Goal: Task Accomplishment & Management: Use online tool/utility

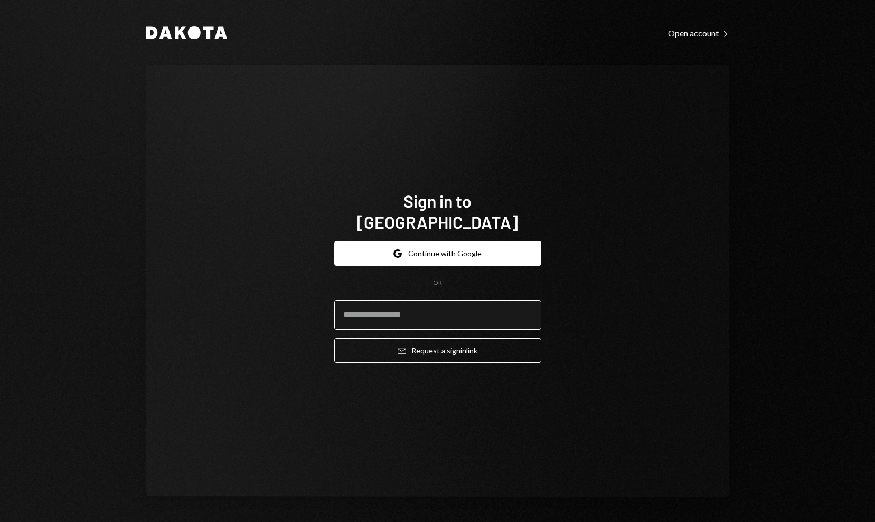
click at [432, 315] on input "email" at bounding box center [437, 315] width 207 height 30
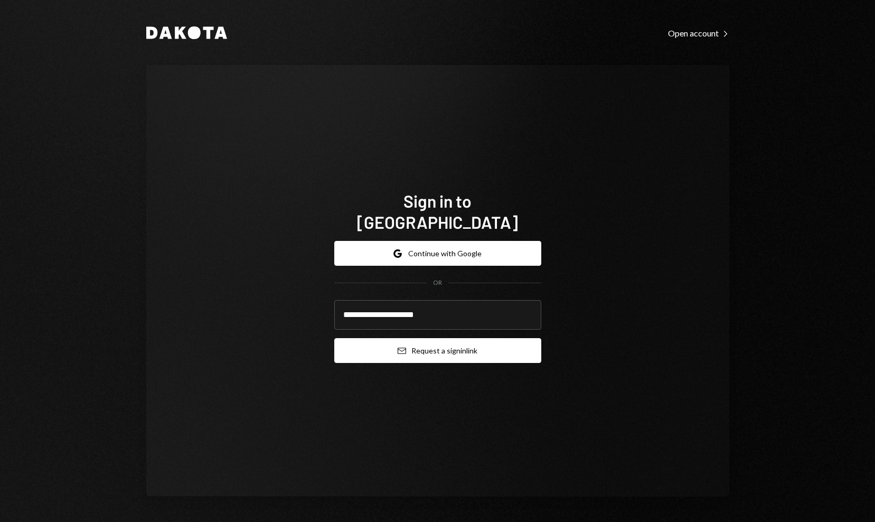
type input "**********"
click at [491, 338] on button "Email Request a sign in link" at bounding box center [437, 350] width 207 height 25
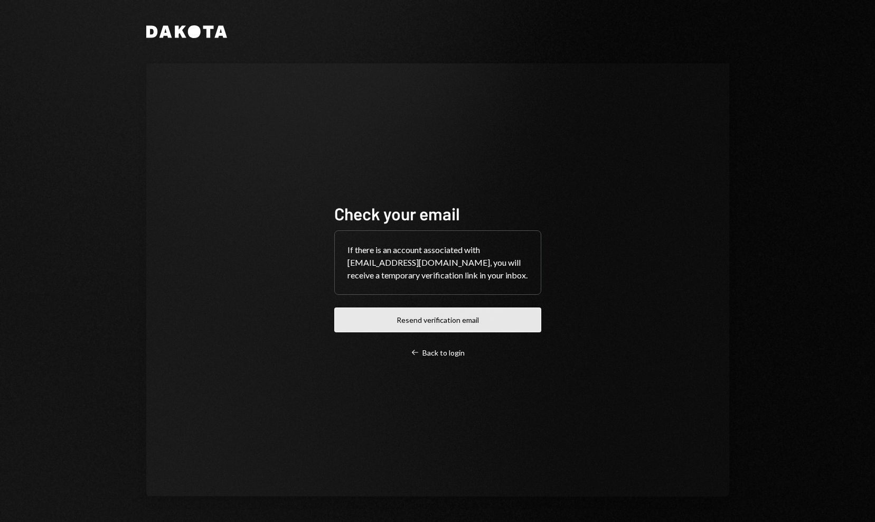
click at [428, 329] on button "Resend verification email" at bounding box center [437, 319] width 207 height 25
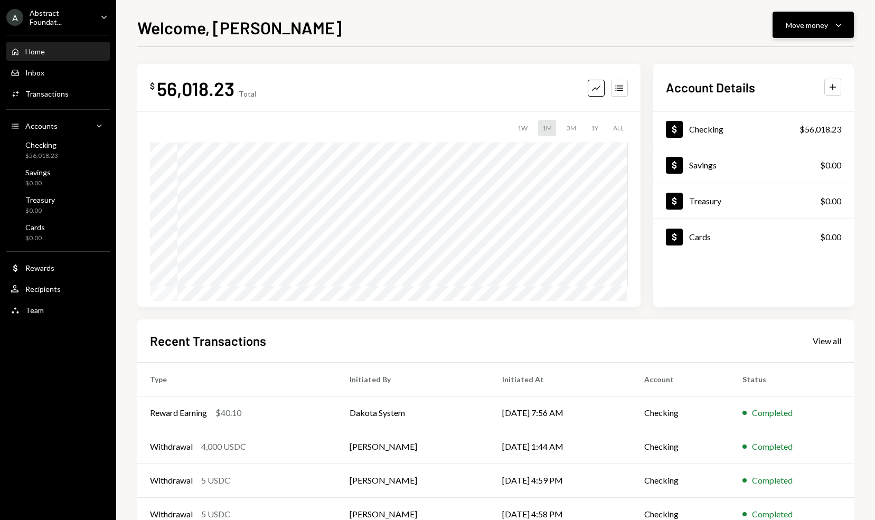
click at [807, 27] on div "Move money" at bounding box center [806, 25] width 42 height 11
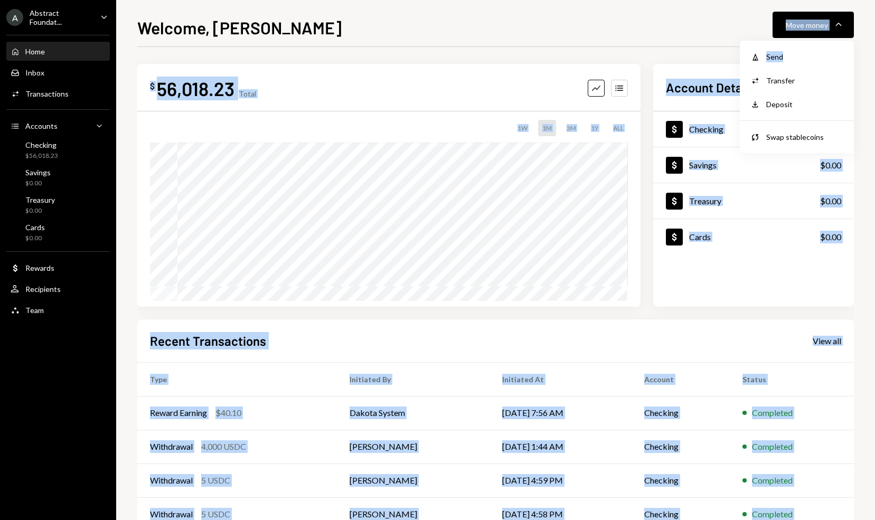
drag, startPoint x: 789, startPoint y: 59, endPoint x: 687, endPoint y: 32, distance: 104.9
click at [687, 32] on body "A Abstract Foundat... Caret Down Home Home Inbox Inbox Activities Transactions …" at bounding box center [437, 260] width 875 height 520
click at [686, 32] on div "Welcome, [PERSON_NAME] Move money Caret Down" at bounding box center [495, 26] width 716 height 23
drag, startPoint x: 821, startPoint y: 22, endPoint x: 810, endPoint y: 40, distance: 21.5
click at [820, 22] on div "Move money" at bounding box center [806, 25] width 42 height 11
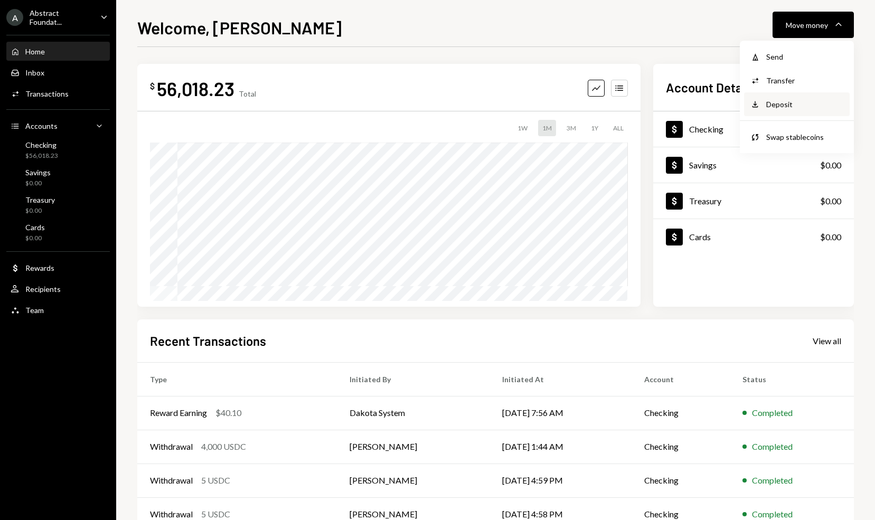
click at [783, 110] on div "Deposit Deposit" at bounding box center [797, 104] width 106 height 24
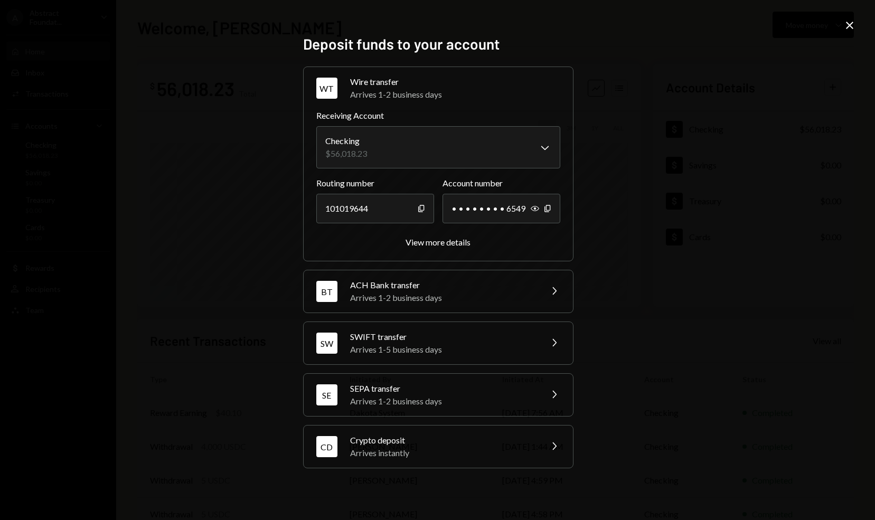
click at [506, 460] on div "CD Crypto deposit Arrives instantly Chevron Right" at bounding box center [438, 446] width 269 height 42
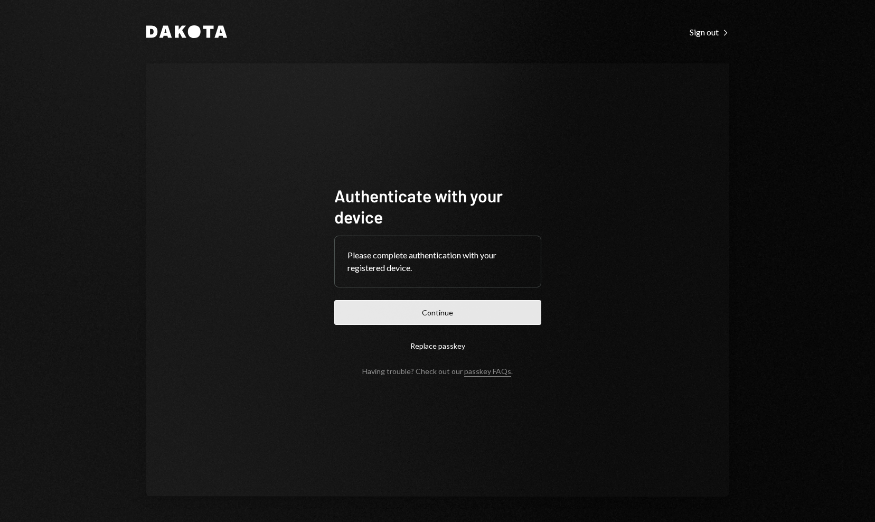
click at [470, 306] on button "Continue" at bounding box center [437, 312] width 207 height 25
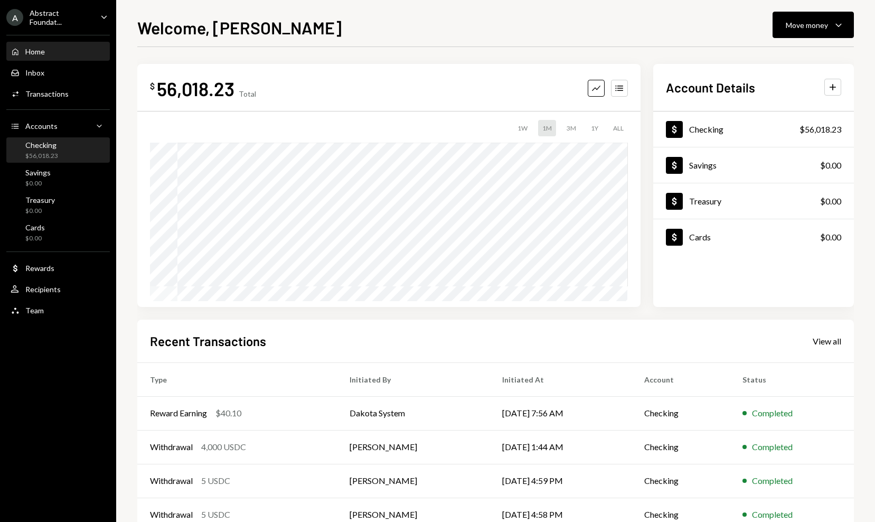
click at [57, 156] on div "$56,018.23" at bounding box center [41, 156] width 33 height 9
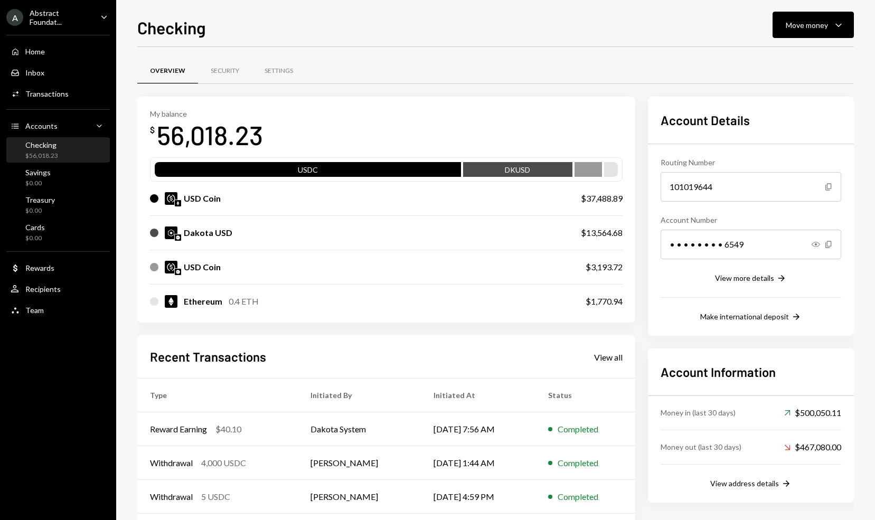
click at [468, 37] on div "Checking Move money Caret Down Overview Security Settings My balance $ 56,018.2…" at bounding box center [495, 267] width 716 height 505
